Goal: Task Accomplishment & Management: Use online tool/utility

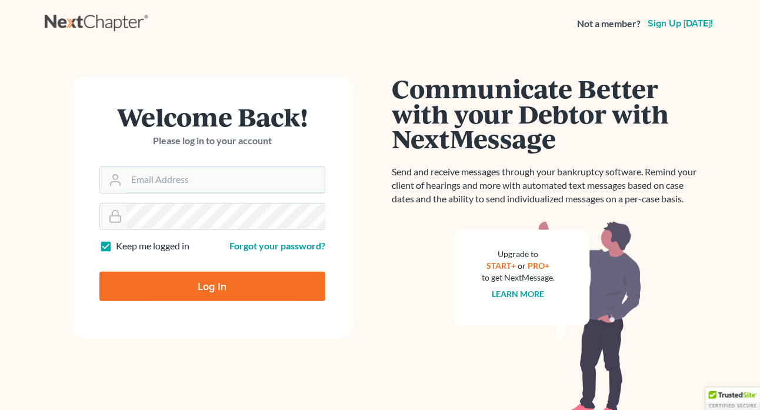
type input "[PERSON_NAME][EMAIL_ADDRESS][PERSON_NAME][DOMAIN_NAME]"
click at [201, 284] on input "Log In" at bounding box center [212, 286] width 226 height 29
type input "Thinking..."
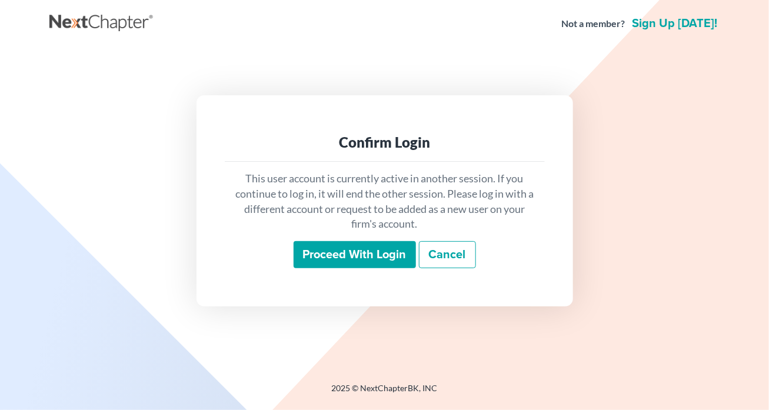
click at [348, 253] on input "Proceed with login" at bounding box center [355, 254] width 122 height 27
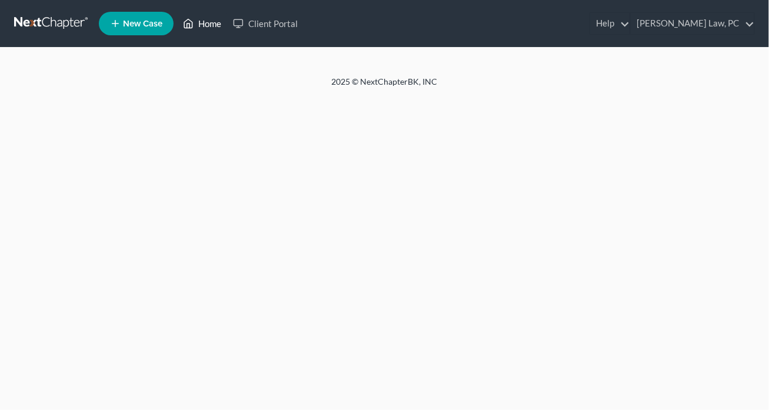
click at [205, 25] on link "Home" at bounding box center [202, 23] width 50 height 21
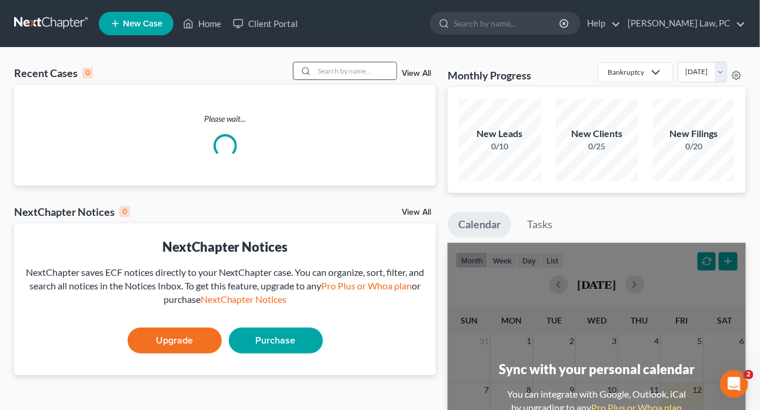
click at [334, 72] on input "search" at bounding box center [355, 70] width 82 height 17
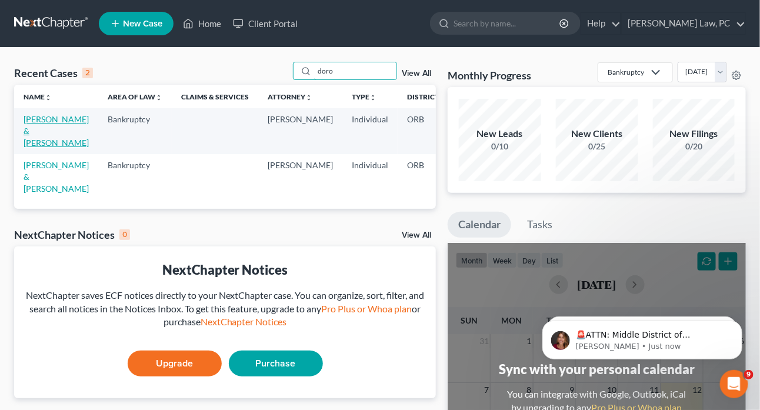
type input "doro"
click at [39, 134] on link "Dorohov, Ivan & Yelena" at bounding box center [56, 131] width 65 height 34
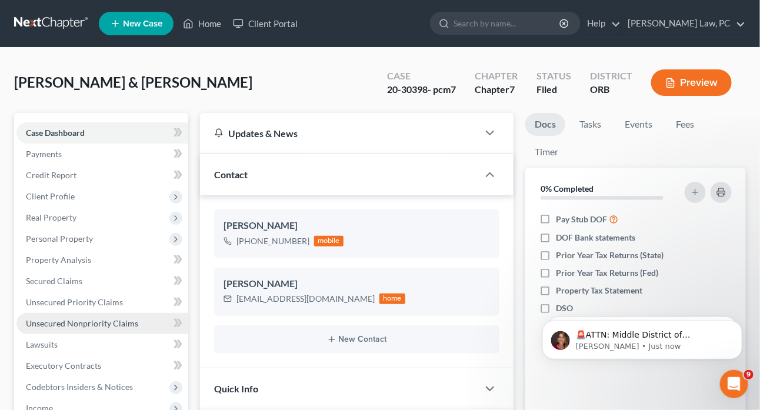
click at [80, 317] on link "Unsecured Nonpriority Claims" at bounding box center [102, 323] width 172 height 21
